Goal: Task Accomplishment & Management: Complete application form

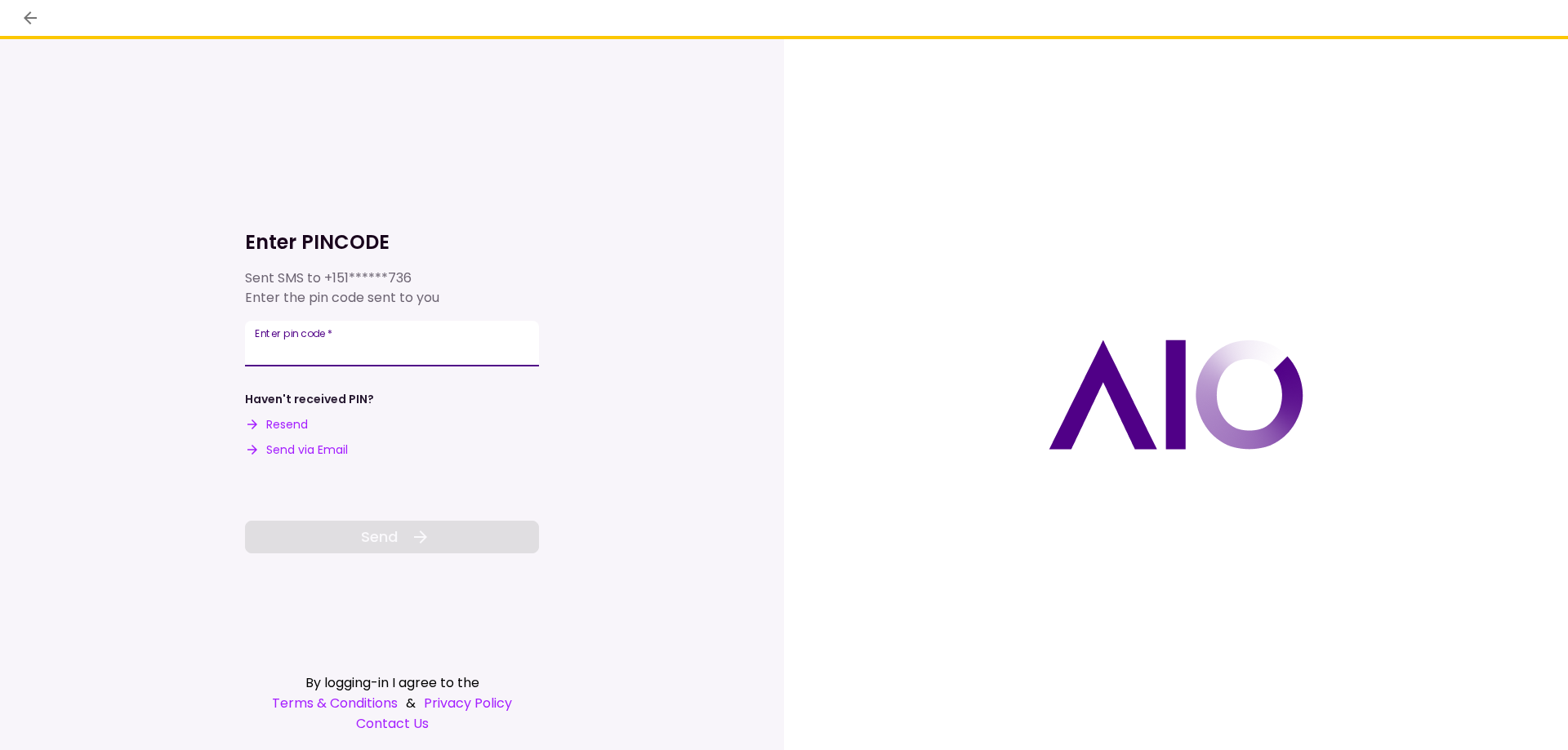
click at [264, 358] on input "Enter pin code   *" at bounding box center [391, 344] width 294 height 46
type input "******"
click at [380, 545] on span "Send" at bounding box center [379, 537] width 37 height 22
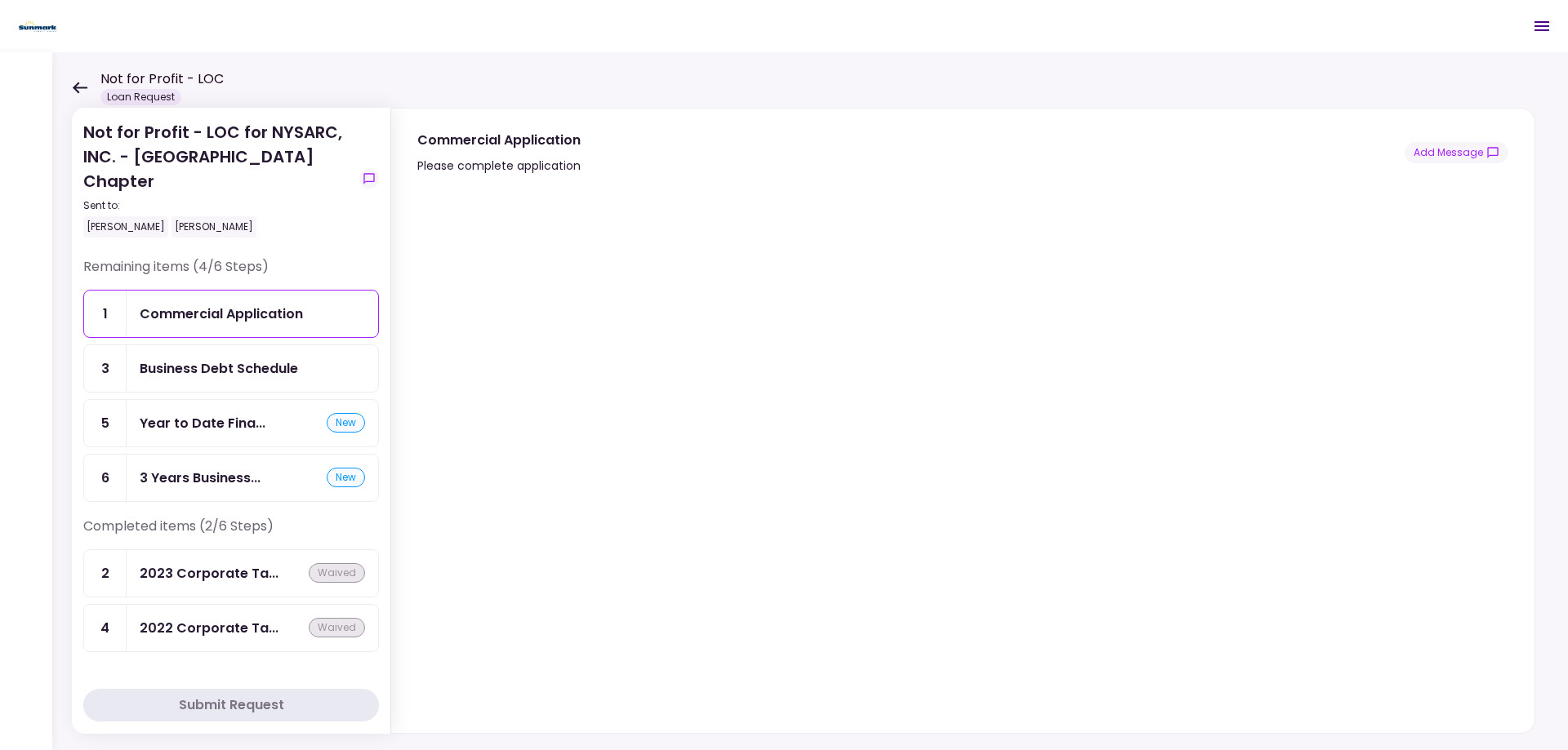
click at [82, 89] on icon at bounding box center [79, 87] width 16 height 12
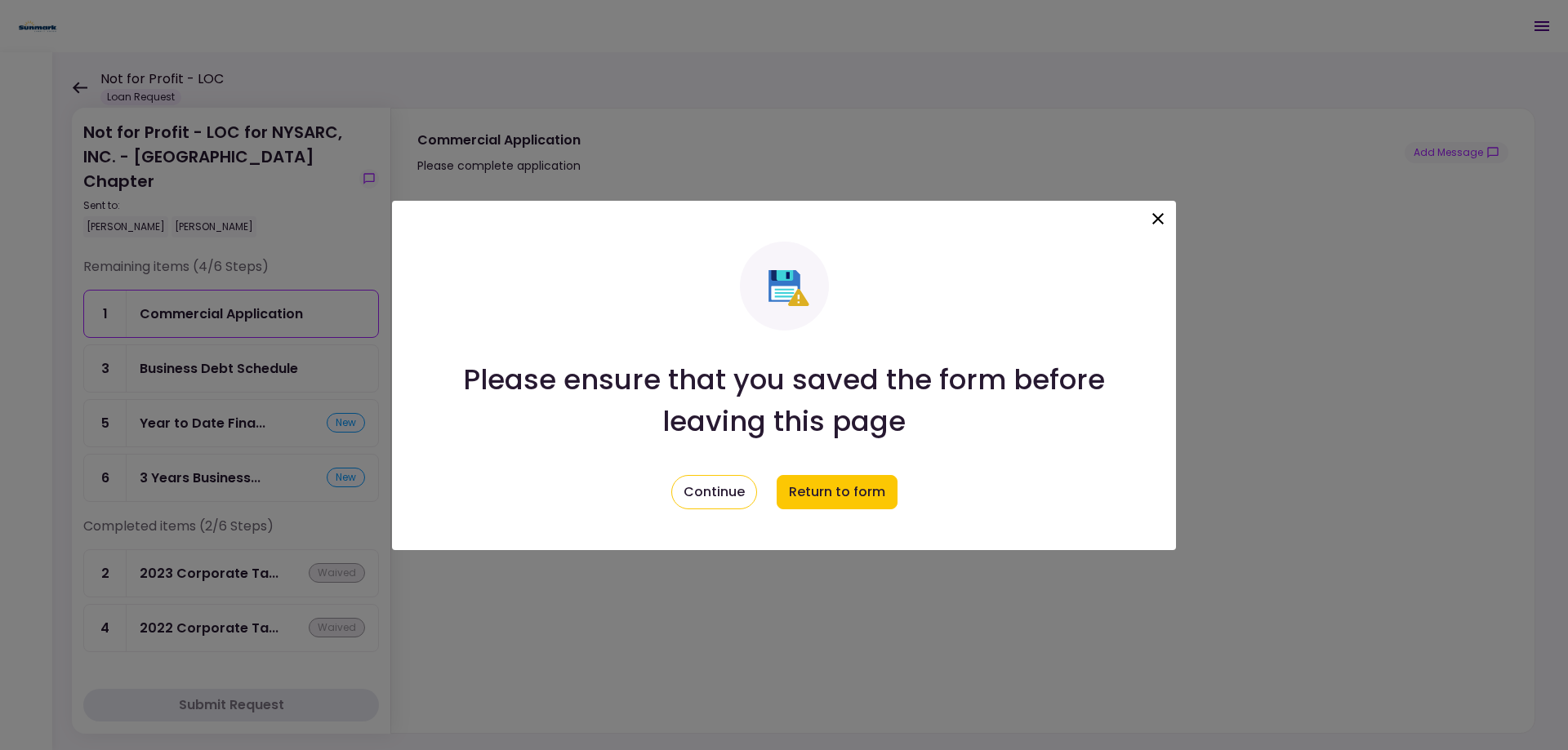
click at [1156, 220] on icon at bounding box center [1158, 219] width 11 height 11
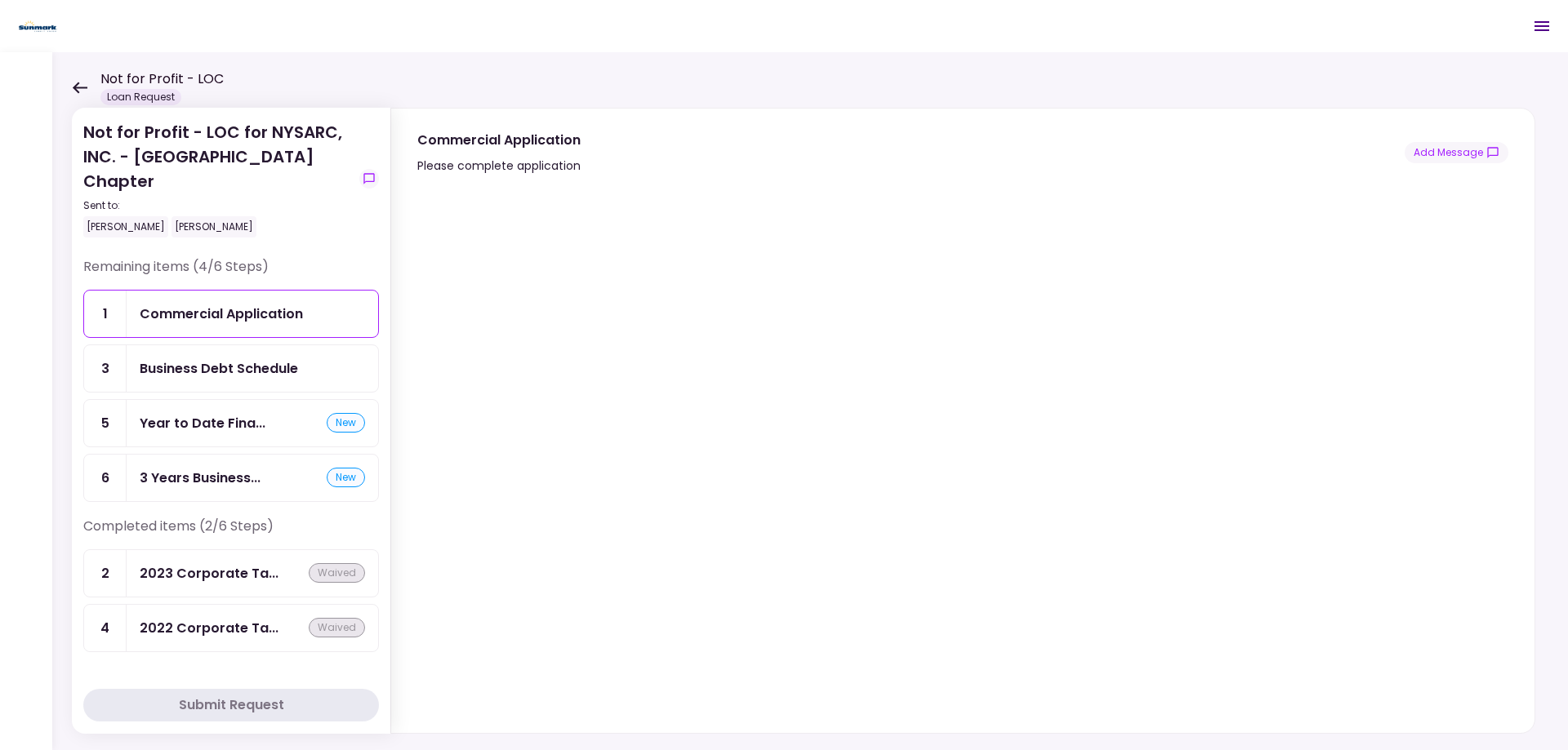
click at [374, 664] on div "Completed items (2/6 Steps) 2 2023 Corporate Ta... waived 4 2022 Corporate Ta..…" at bounding box center [231, 591] width 295 height 150
click at [185, 368] on div "Business Debt Schedule" at bounding box center [219, 368] width 159 height 20
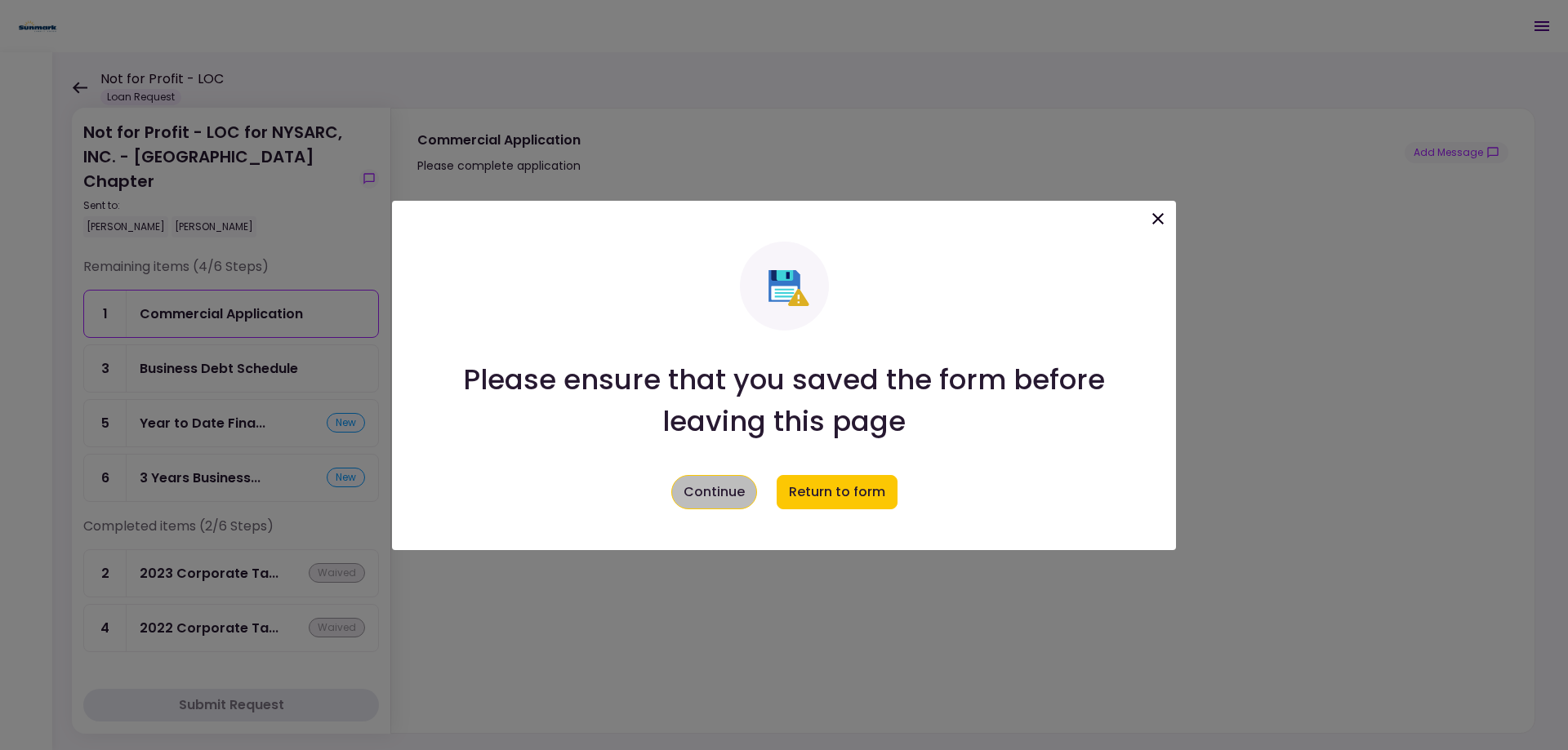
click at [720, 504] on button "Continue" at bounding box center [713, 492] width 86 height 34
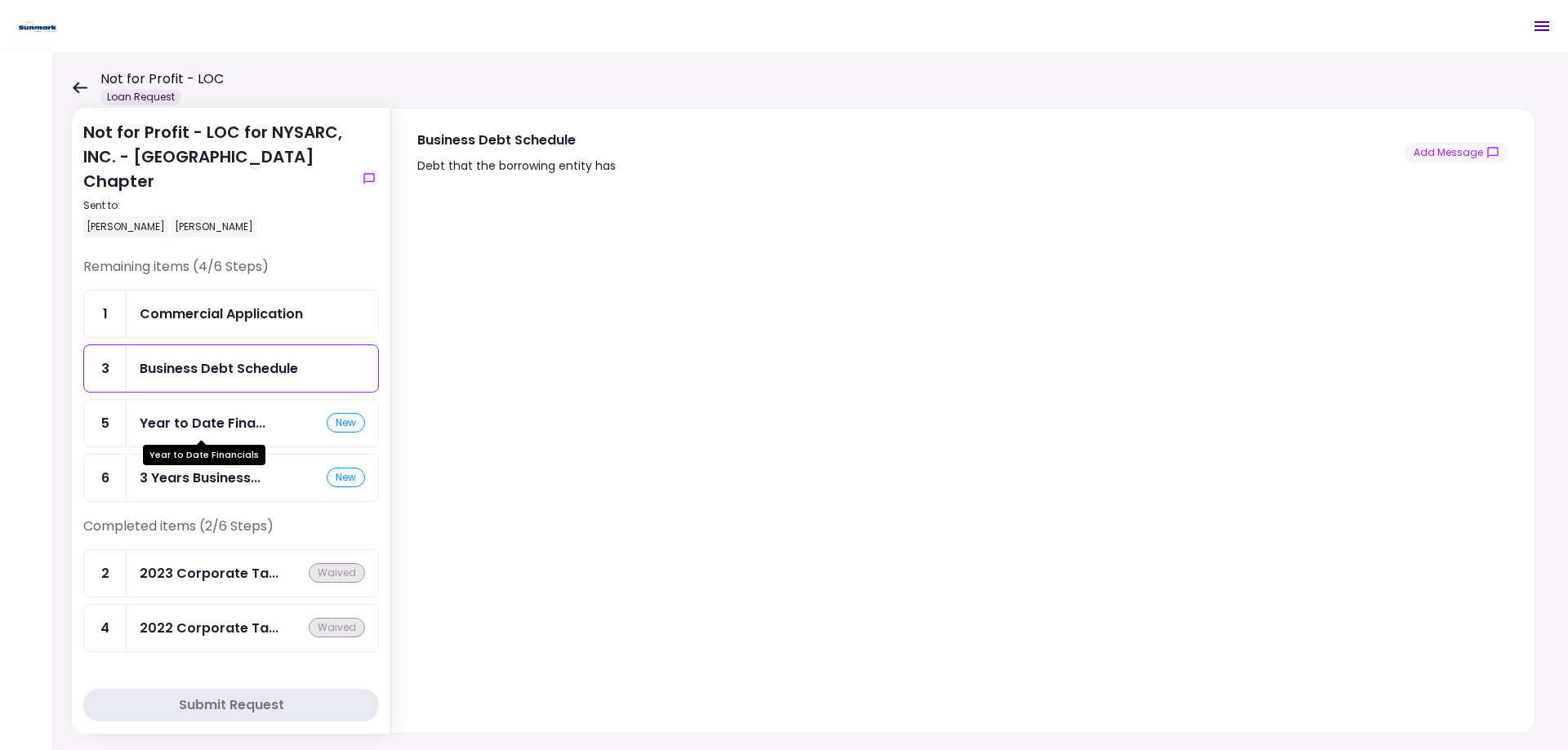
click at [207, 428] on div "Year to Date Fina..." at bounding box center [202, 423] width 126 height 20
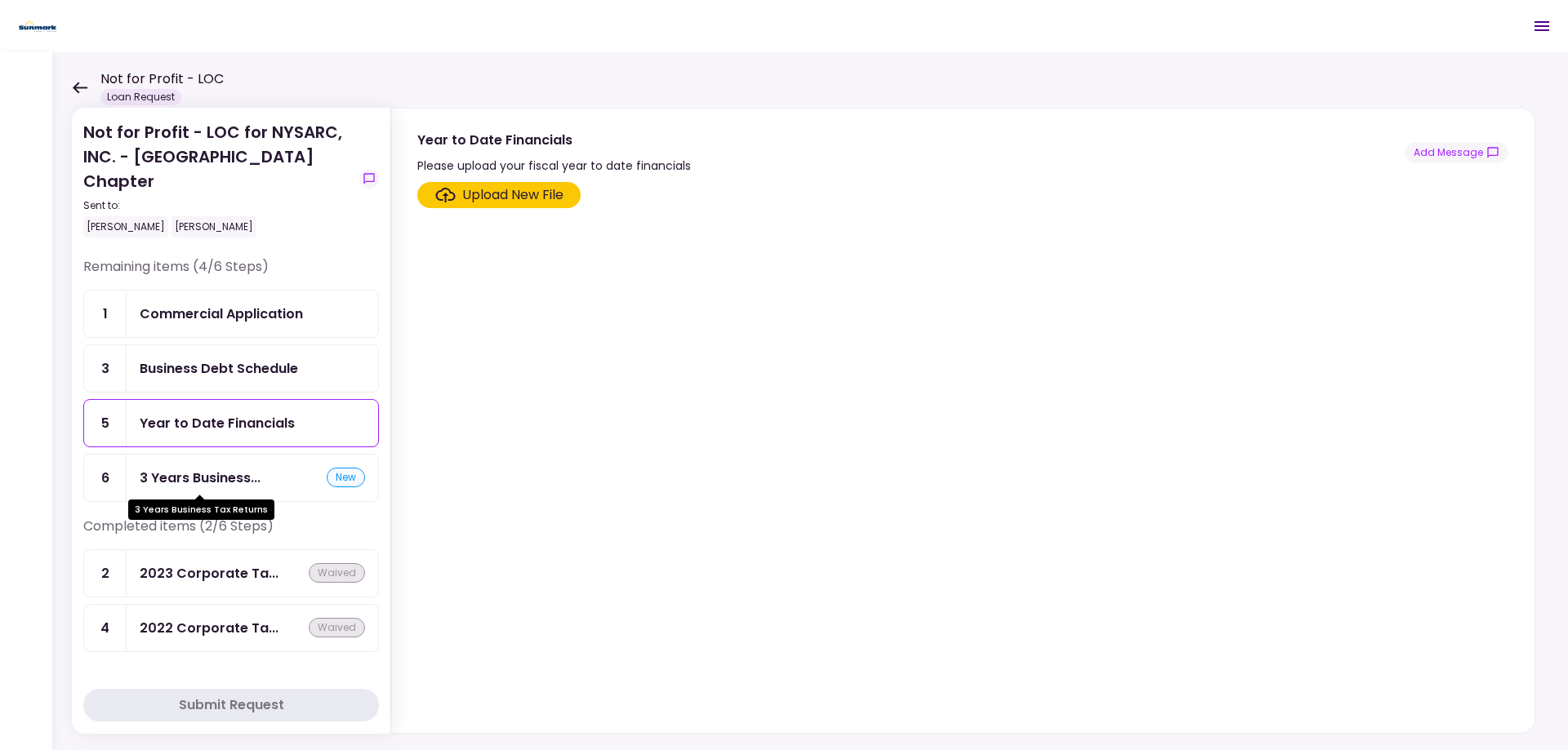
click at [228, 486] on div "3 Years Business..." at bounding box center [199, 478] width 121 height 20
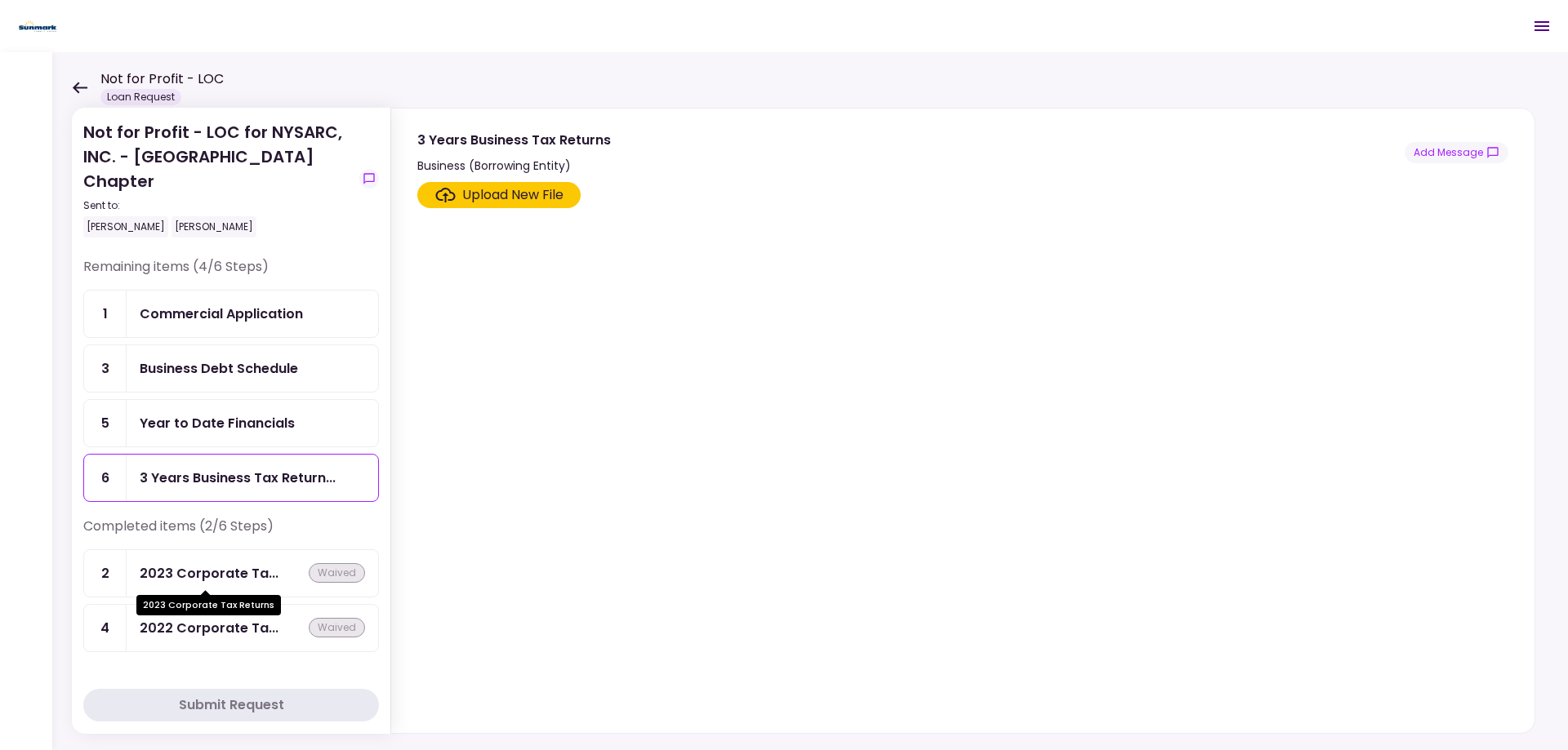
click at [221, 571] on div "2023 Corporate Ta..." at bounding box center [209, 574] width 138 height 20
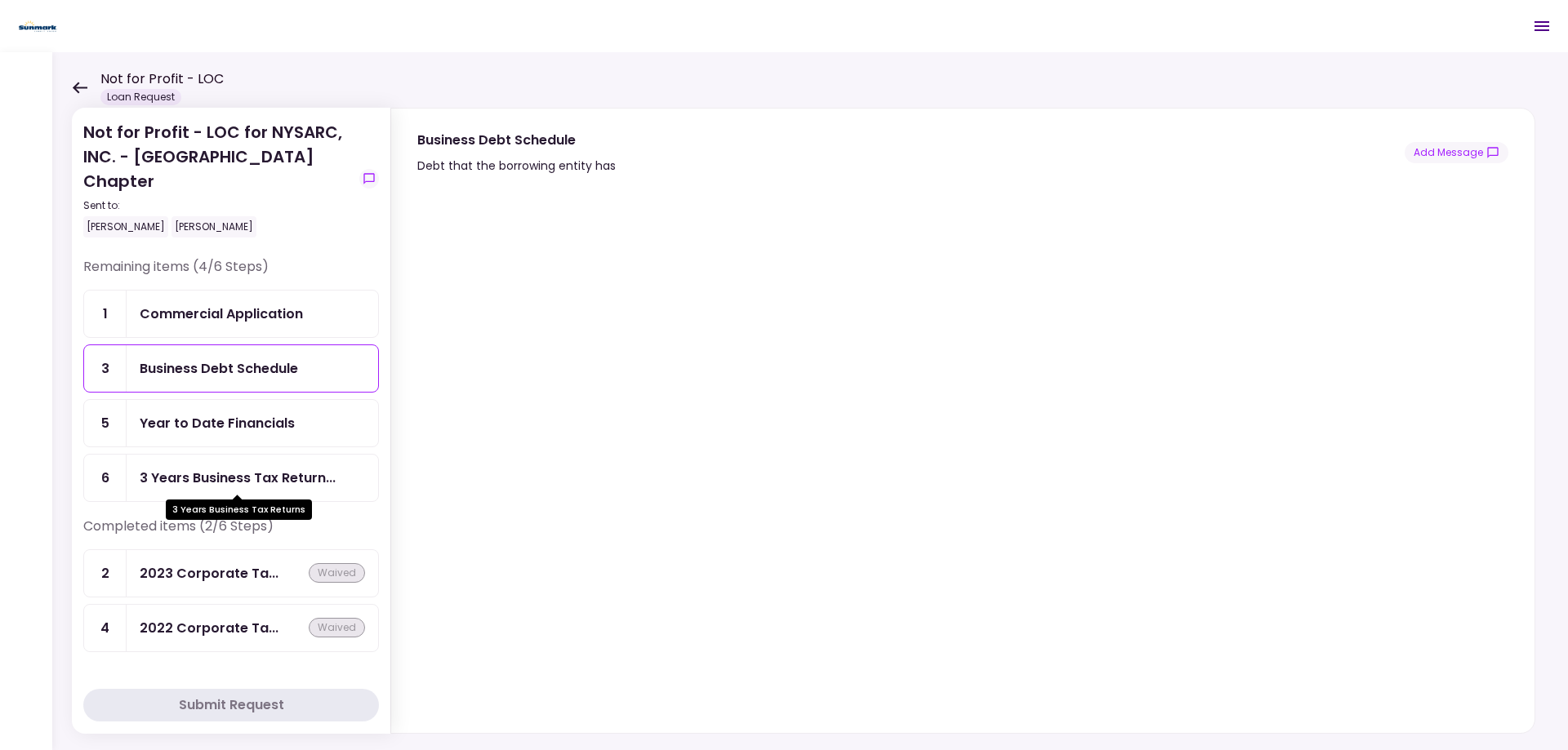
click at [178, 485] on div "3 Years Business Tax Return..." at bounding box center [237, 478] width 196 height 20
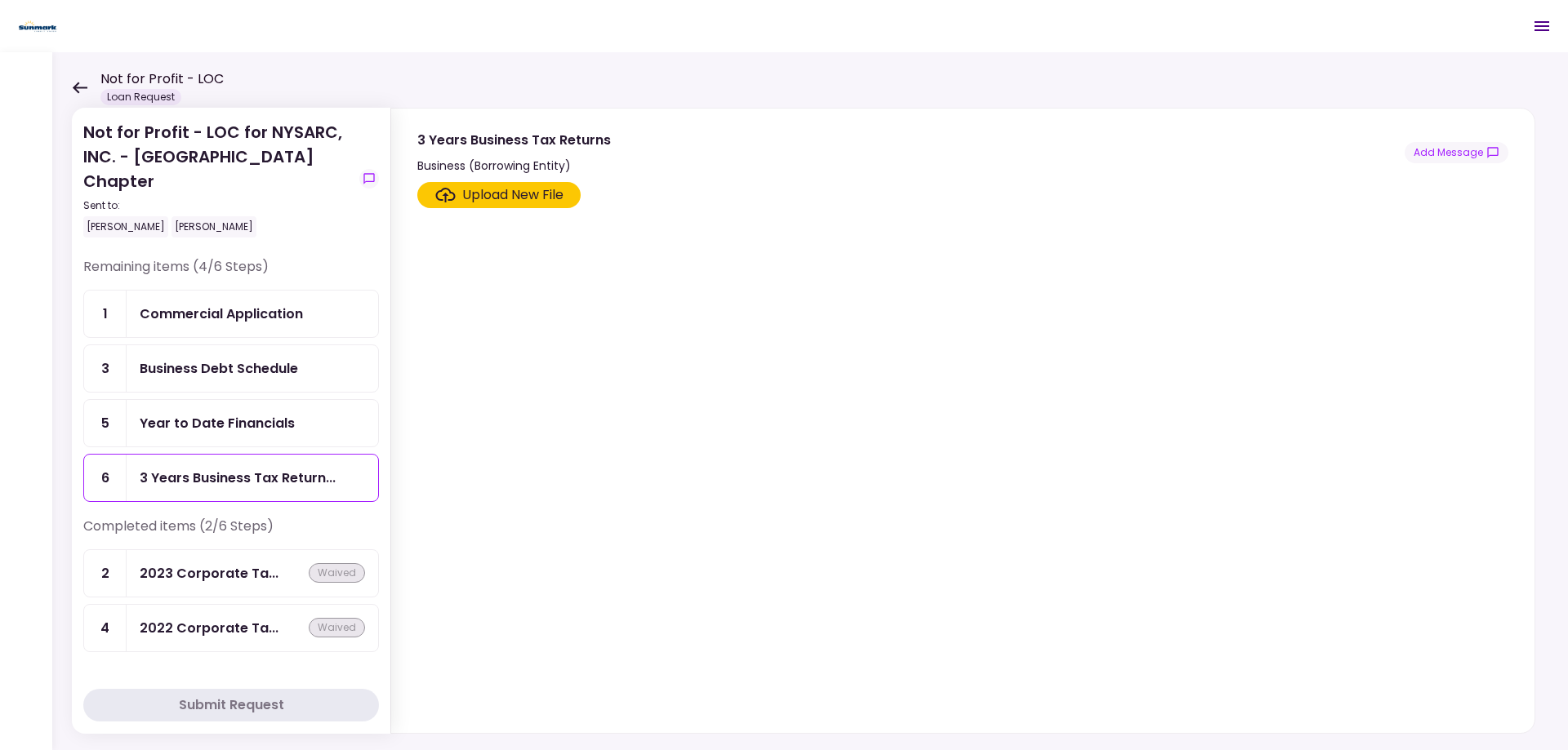
click at [1110, 339] on section "Upload New File" at bounding box center [963, 454] width 1091 height 544
